Goal: Task Accomplishment & Management: Use online tool/utility

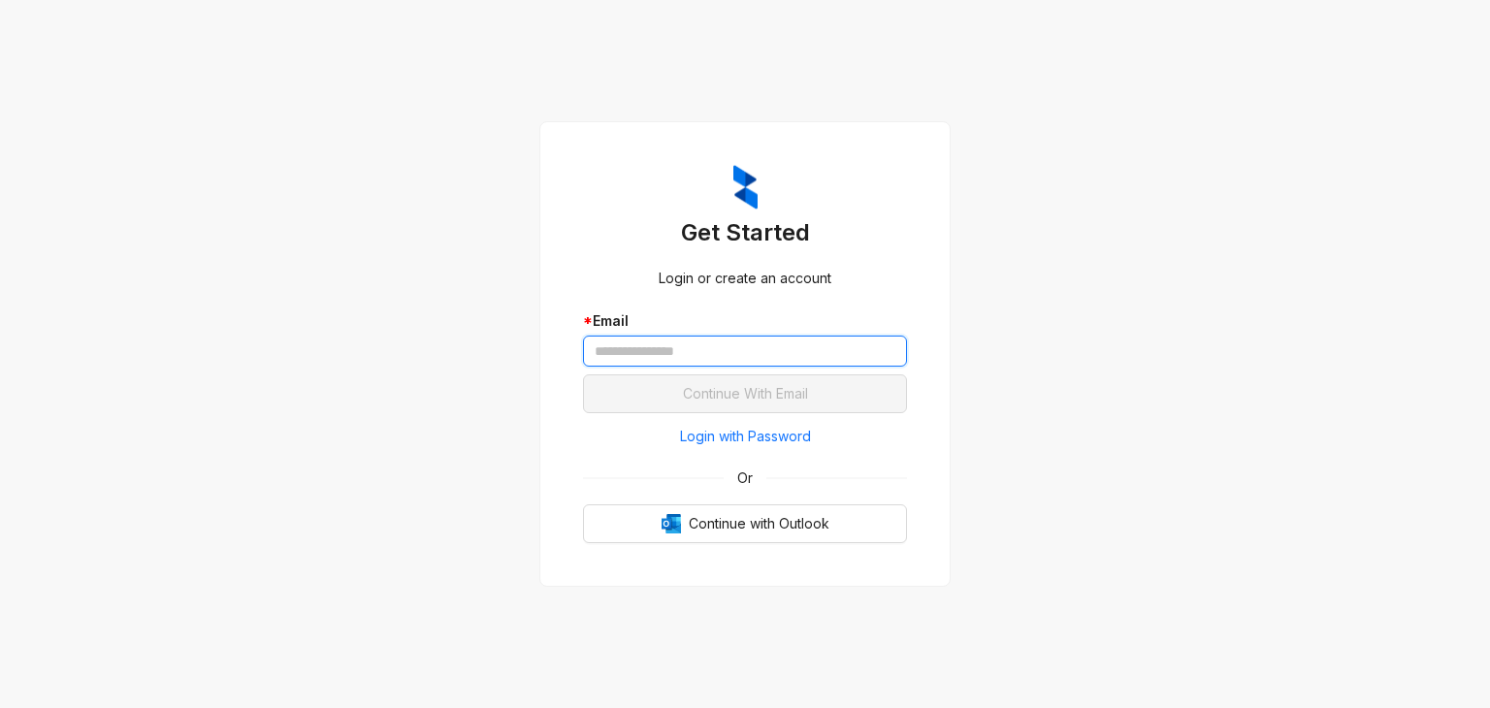
click at [709, 345] on input "text" at bounding box center [745, 351] width 324 height 31
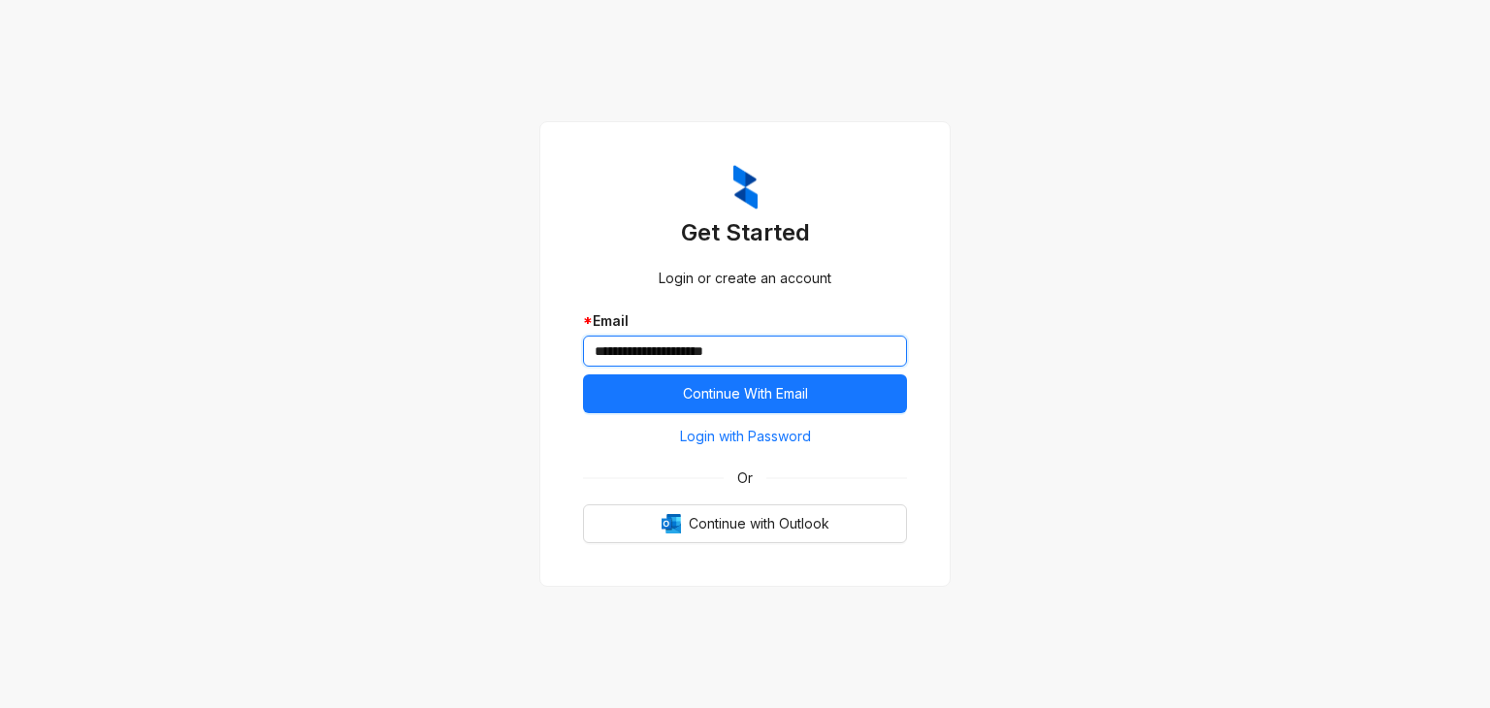
type input "**********"
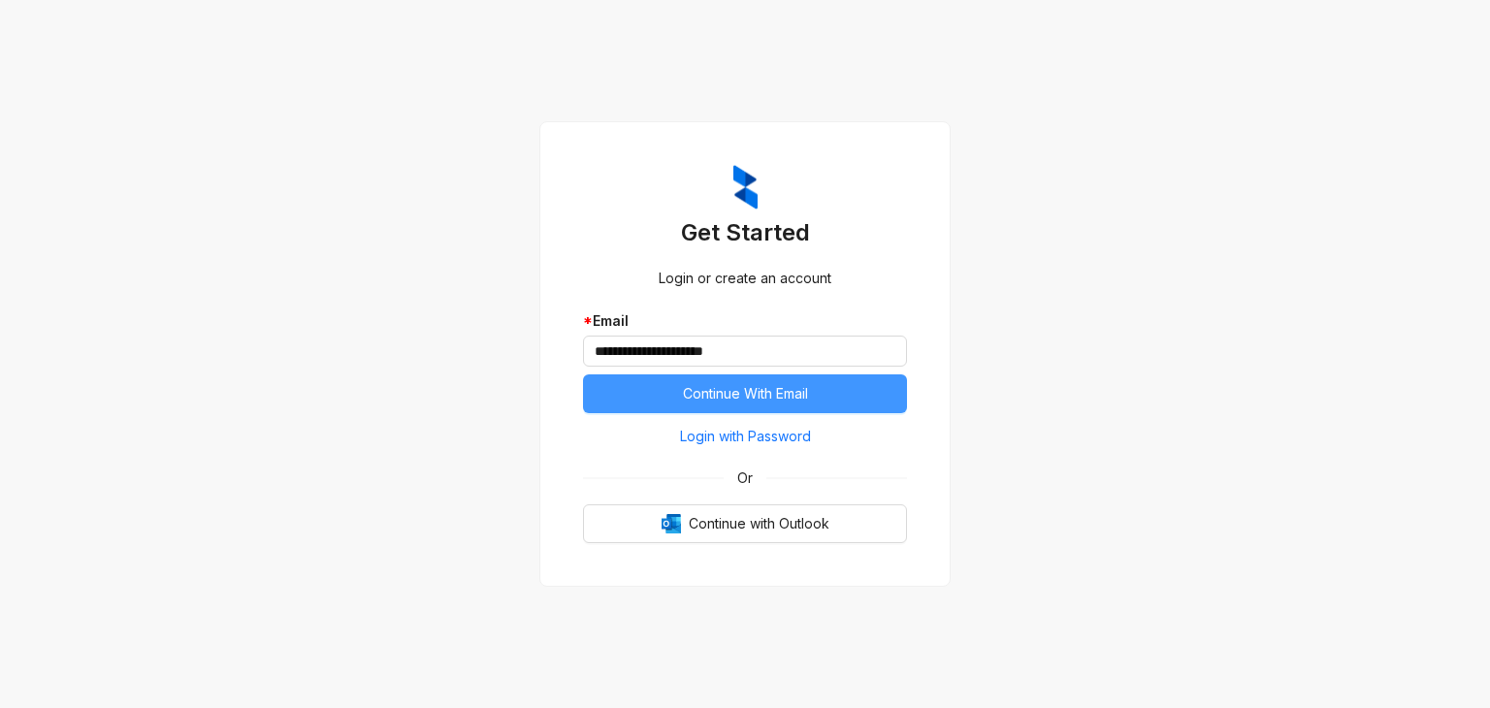
click at [745, 389] on span "Continue With Email" at bounding box center [745, 393] width 125 height 21
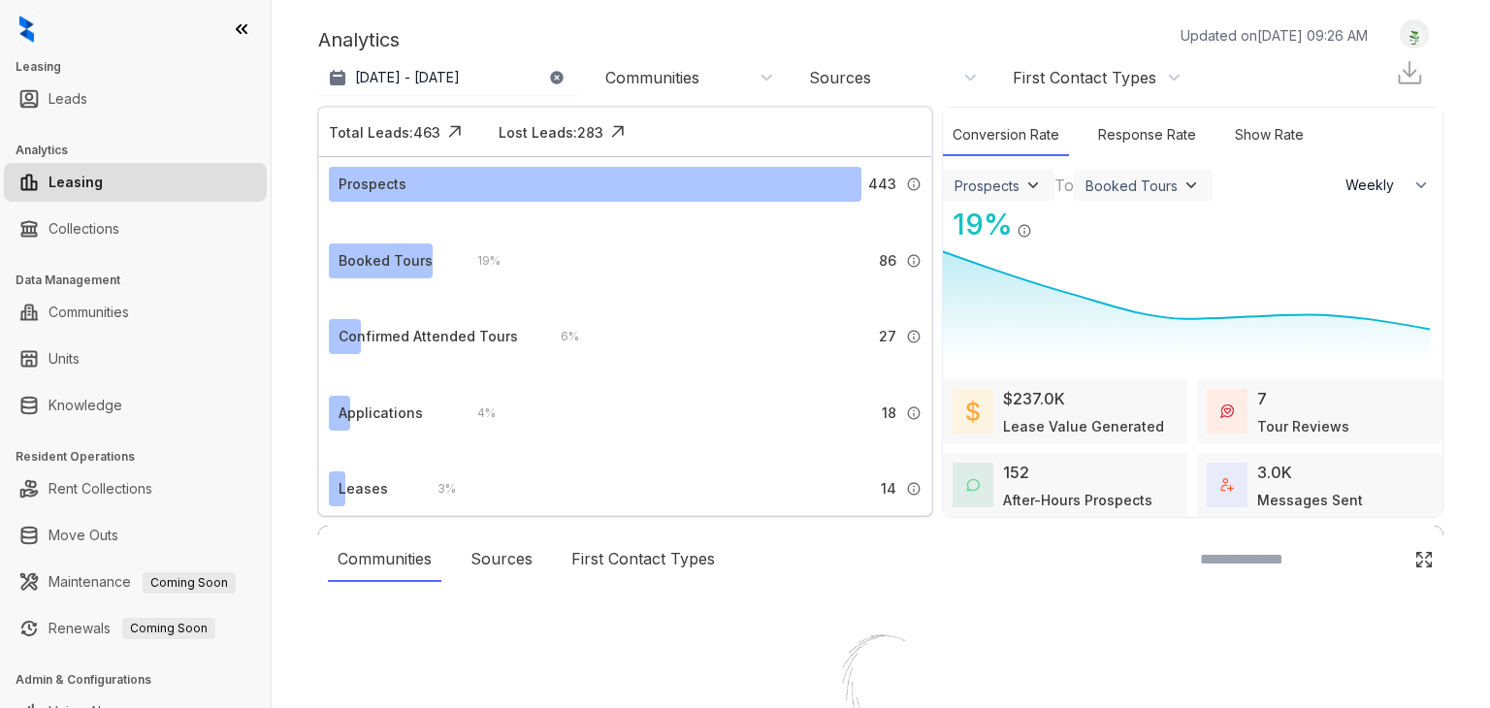
select select "******"
